Goal: Task Accomplishment & Management: Use online tool/utility

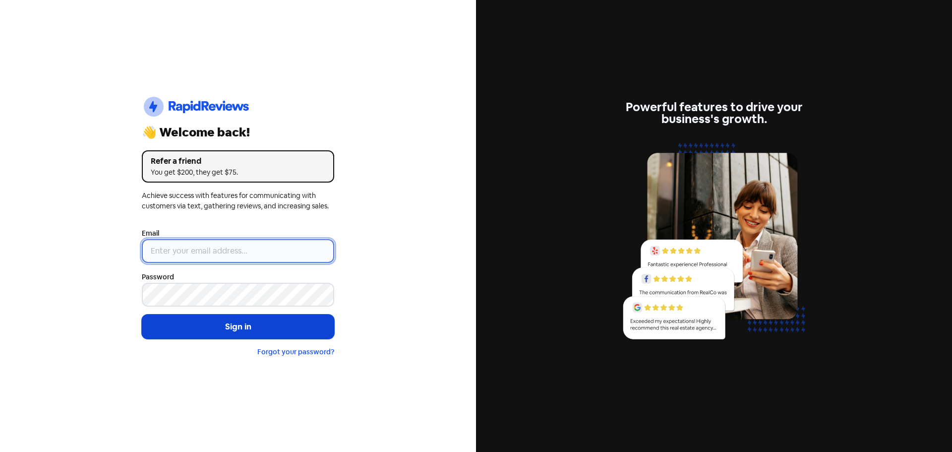
type input "[EMAIL_ADDRESS][DOMAIN_NAME]"
click at [259, 324] on button "Sign in" at bounding box center [238, 326] width 192 height 25
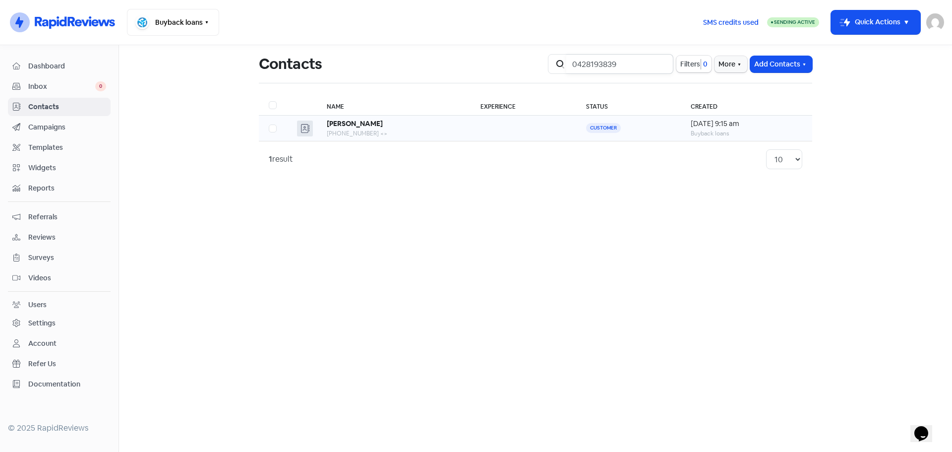
type input "0428193839"
click at [424, 138] on td "[PERSON_NAME] [PHONE_NUMBER] <>" at bounding box center [394, 129] width 154 height 26
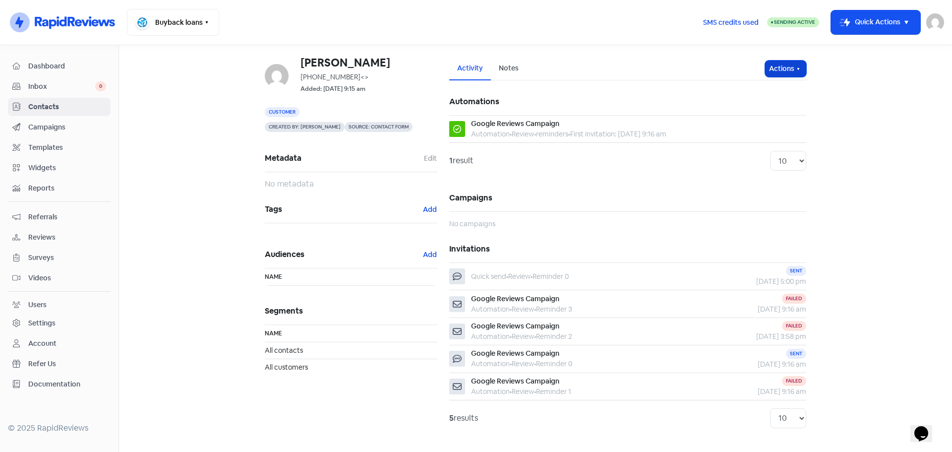
click at [795, 66] on icon "button" at bounding box center [799, 69] width 8 height 8
click at [786, 84] on button "Send invitation" at bounding box center [767, 90] width 78 height 20
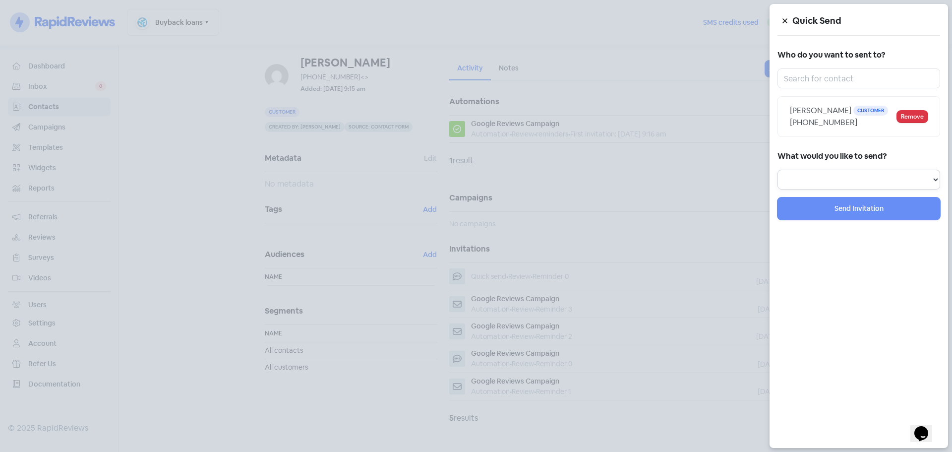
click at [825, 185] on select "Review Invitation Referral Invitation Survey Invitation Video Invitation" at bounding box center [859, 180] width 163 height 20
select select "review"
click at [778, 170] on select "Review Invitation Referral Invitation Survey Invitation Video Invitation" at bounding box center [859, 180] width 163 height 20
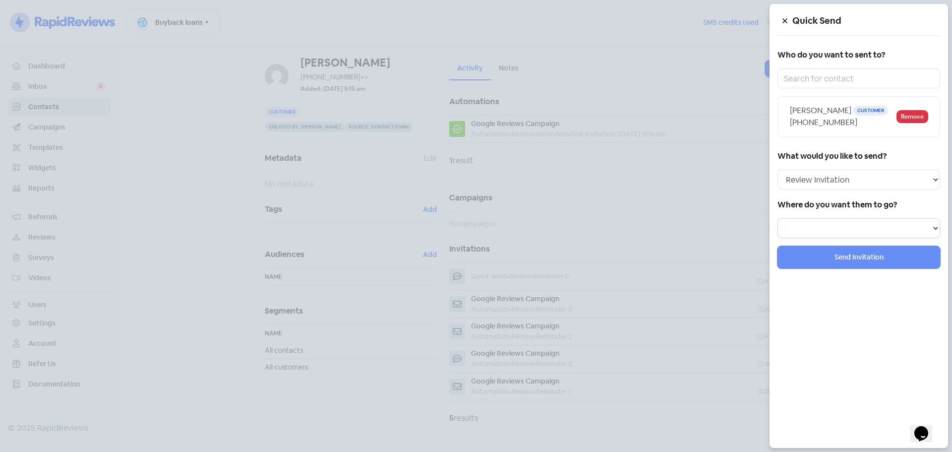
drag, startPoint x: 819, startPoint y: 223, endPoint x: 822, endPoint y: 234, distance: 11.3
click at [819, 223] on select at bounding box center [859, 228] width 163 height 20
select select "344"
click at [778, 218] on select "Review form: Google Review Form" at bounding box center [859, 228] width 163 height 20
select select
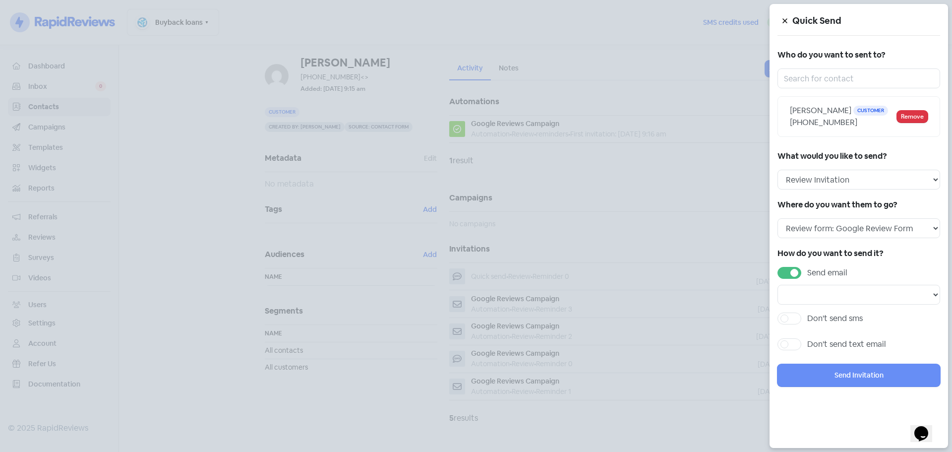
click at [807, 272] on label "Send email" at bounding box center [827, 273] width 40 height 12
click at [807, 272] on input "Send email" at bounding box center [810, 270] width 6 height 6
checkbox input "false"
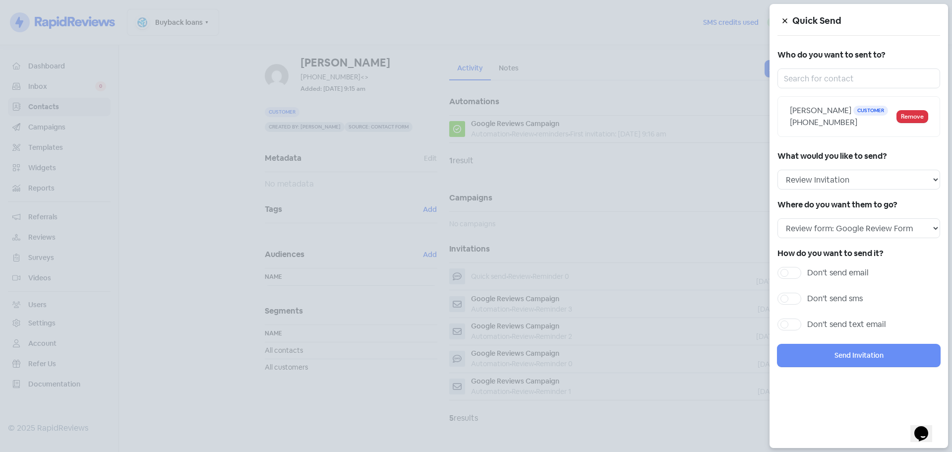
click at [807, 304] on label "Don't send sms" at bounding box center [835, 299] width 56 height 12
click at [807, 299] on input "Don't send sms" at bounding box center [810, 296] width 6 height 6
checkbox input "true"
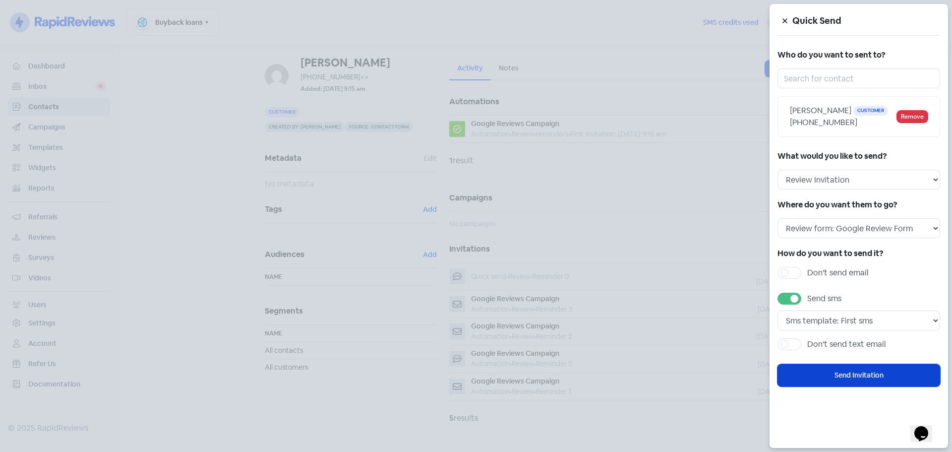
click at [824, 364] on div "Quick Send Who do you want to sent to? Ruth Booth Customer +61428193839 Remove …" at bounding box center [859, 226] width 179 height 444
click at [836, 375] on button "Send Invitation" at bounding box center [859, 375] width 163 height 22
